Goal: Information Seeking & Learning: Learn about a topic

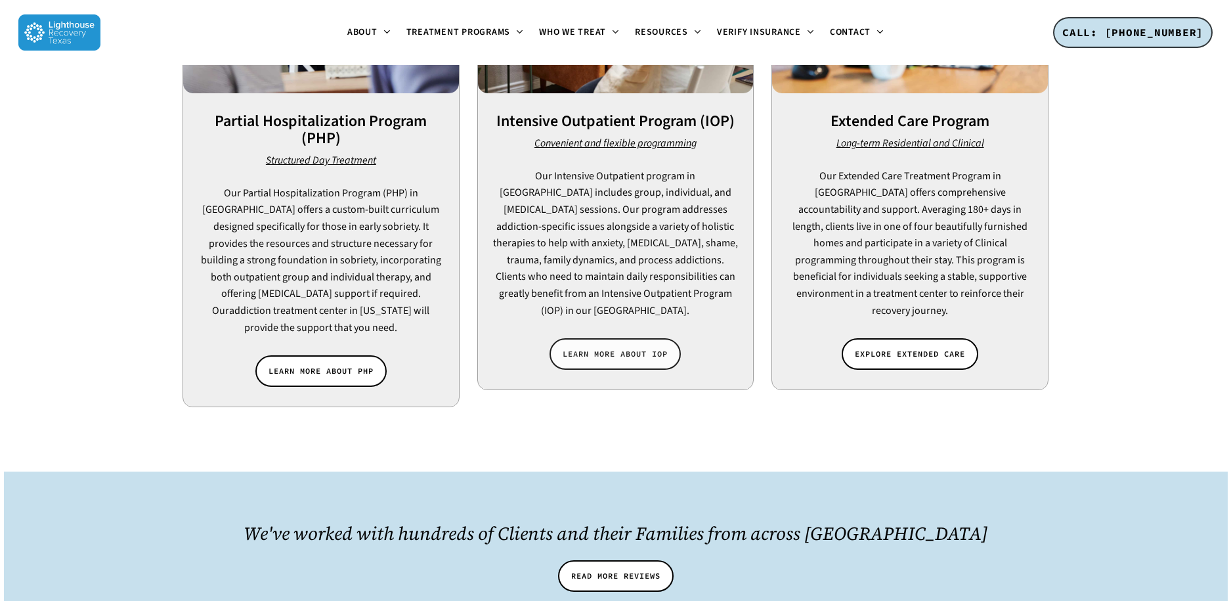
scroll to position [1138, 0]
click at [623, 347] on span "LEARN MORE ABOUT IOP" at bounding box center [615, 353] width 105 height 13
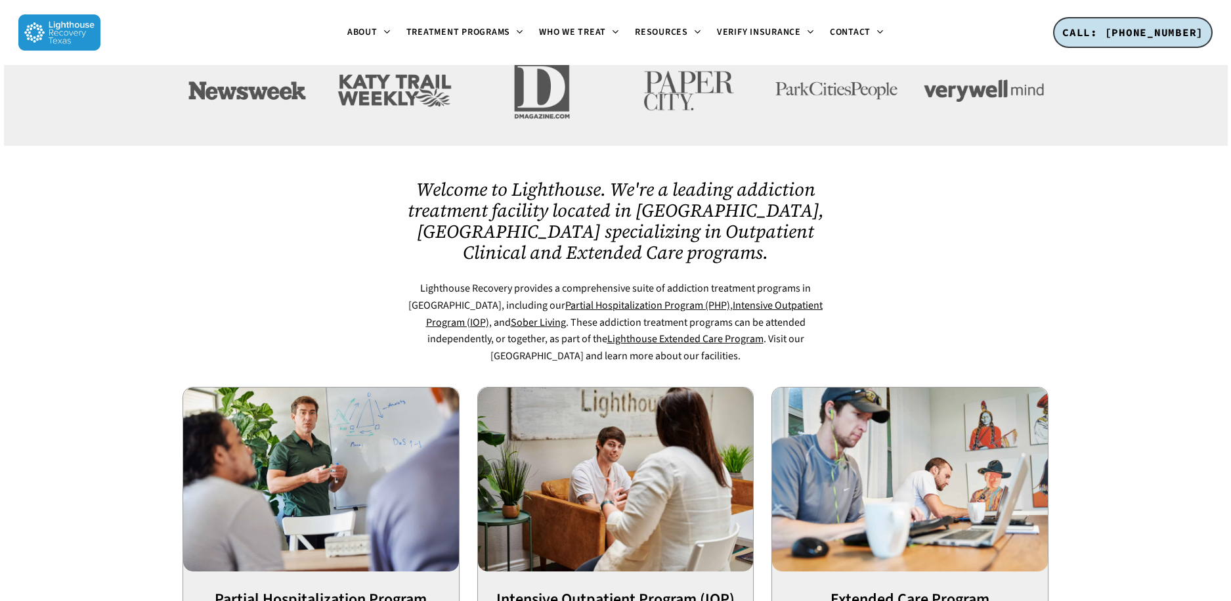
scroll to position [657, 0]
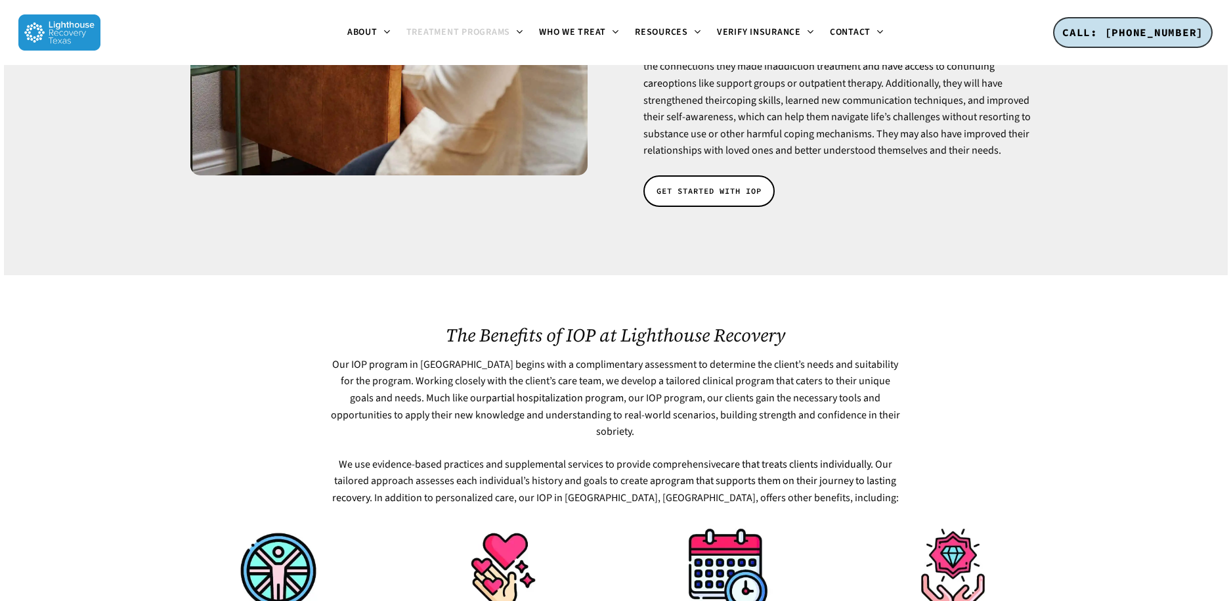
scroll to position [394, 0]
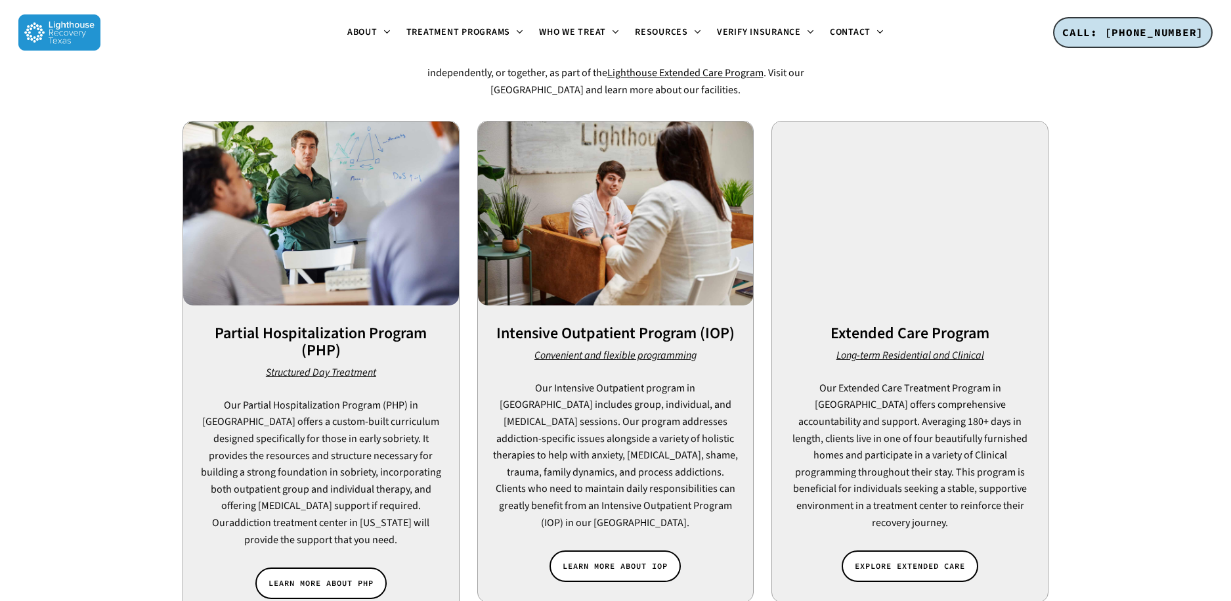
scroll to position [941, 0]
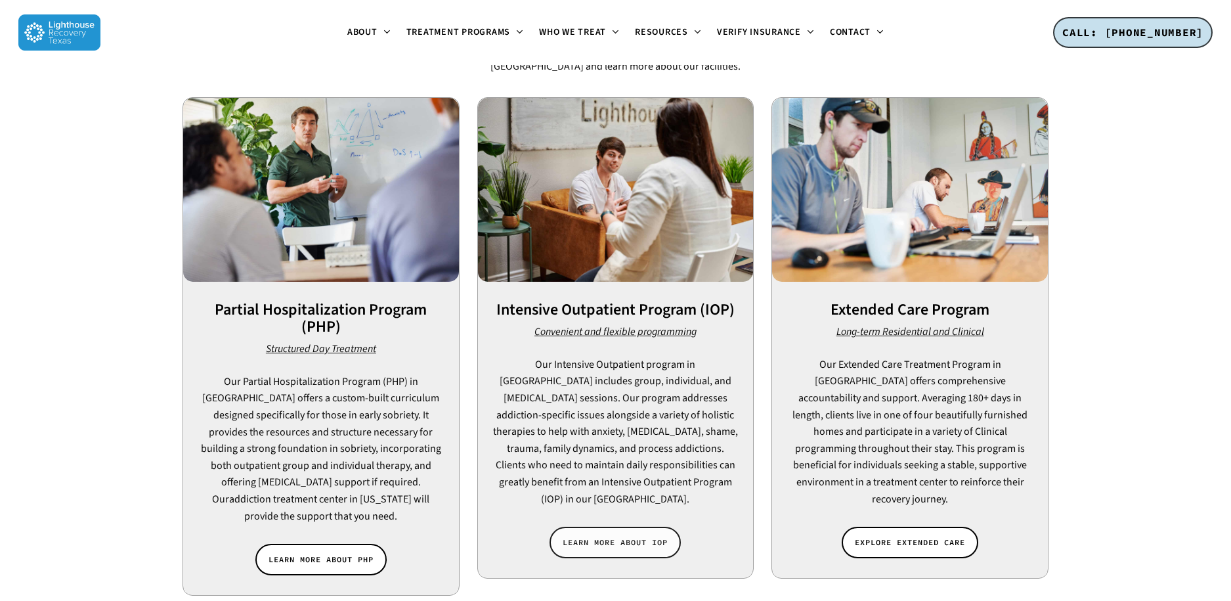
click at [619, 536] on span "LEARN MORE ABOUT IOP" at bounding box center [615, 542] width 105 height 13
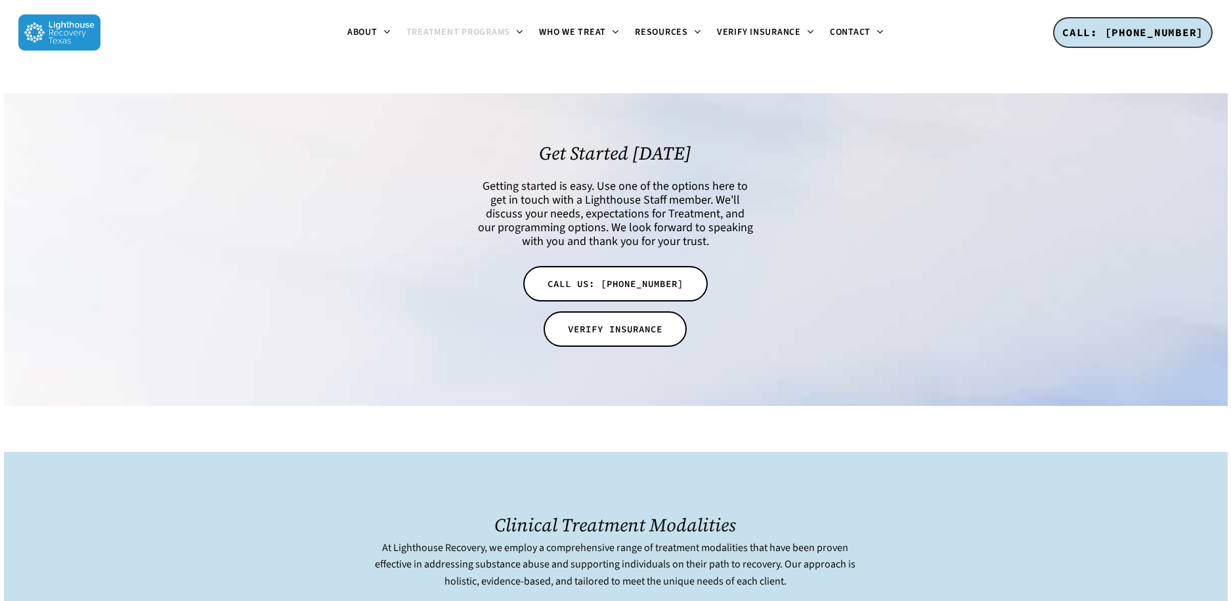
scroll to position [2540, 0]
